Goal: Task Accomplishment & Management: Use online tool/utility

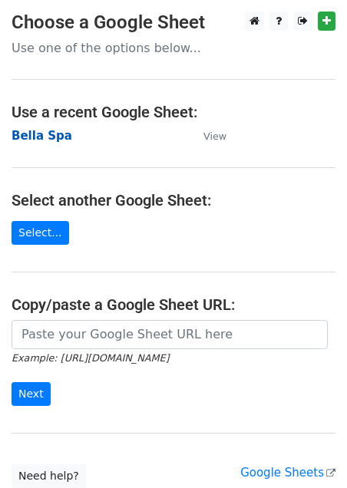
click at [25, 139] on strong "Bella Spa" at bounding box center [42, 136] width 61 height 14
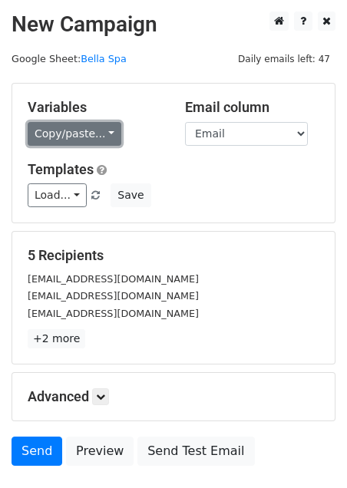
click at [104, 132] on link "Copy/paste..." at bounding box center [75, 134] width 94 height 24
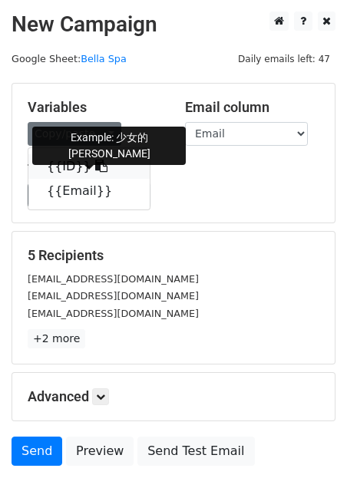
click at [95, 168] on icon at bounding box center [101, 166] width 12 height 12
